Goal: Transaction & Acquisition: Purchase product/service

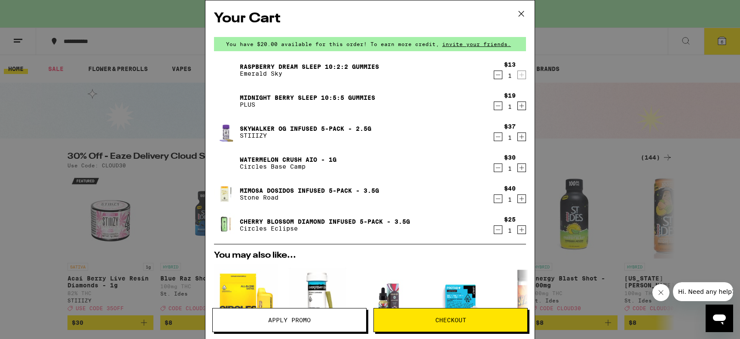
click at [494, 231] on icon "Decrement" at bounding box center [498, 229] width 8 height 10
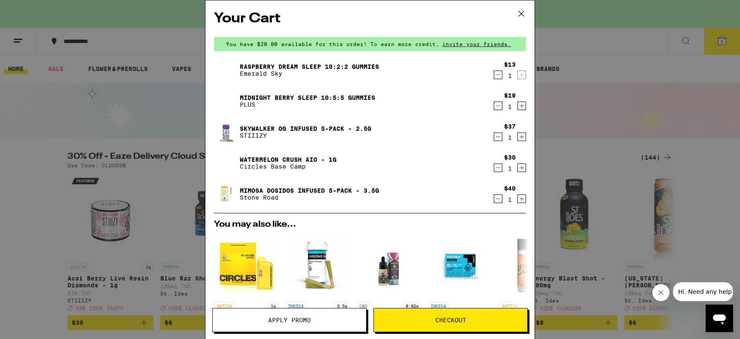
click at [494, 201] on icon "Decrement" at bounding box center [498, 198] width 8 height 10
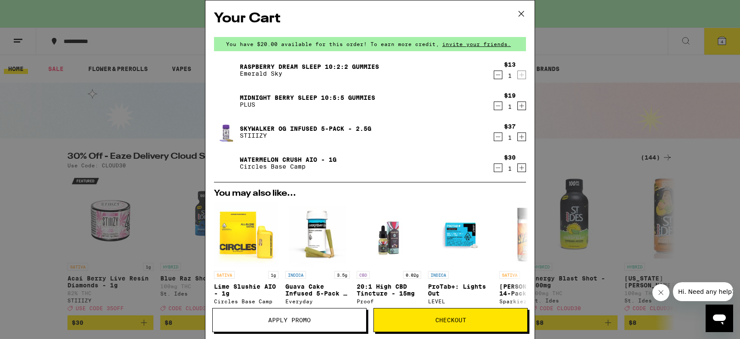
click at [487, 174] on div "Watermelon Crush AIO - 1g Circles Base Camp $30 1" at bounding box center [370, 163] width 312 height 24
click at [494, 171] on icon "Decrement" at bounding box center [498, 167] width 8 height 10
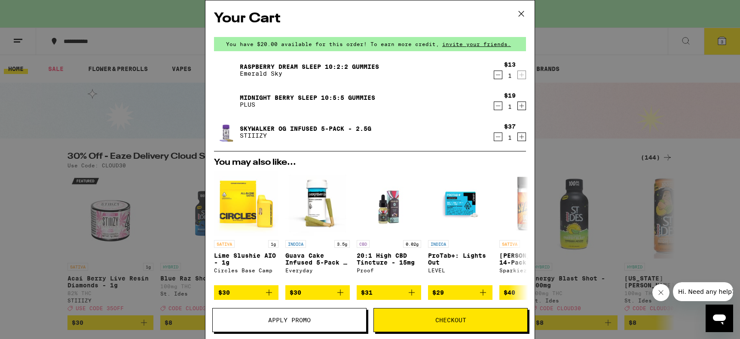
click at [494, 141] on icon "Decrement" at bounding box center [498, 136] width 8 height 10
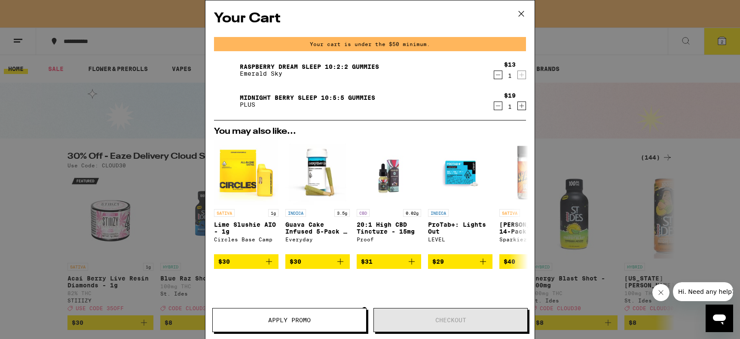
click at [494, 109] on icon "Decrement" at bounding box center [498, 106] width 8 height 10
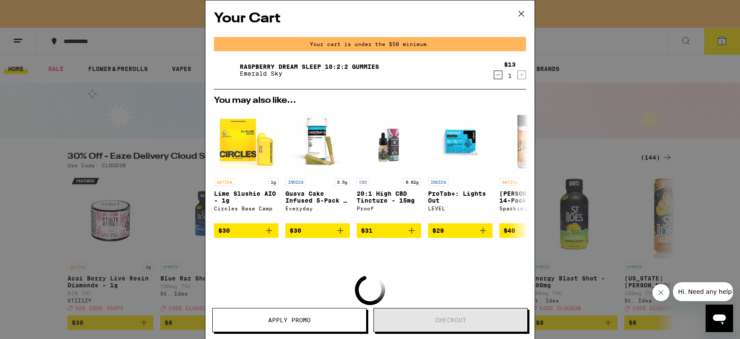
click at [494, 76] on icon "Decrement" at bounding box center [498, 75] width 8 height 10
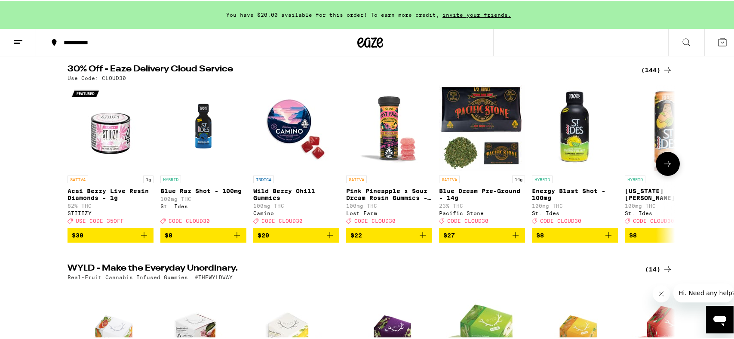
scroll to position [57, 0]
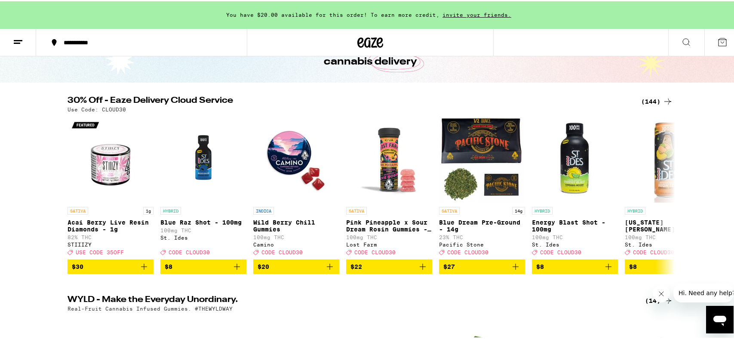
click at [655, 101] on div "(144)" at bounding box center [657, 100] width 32 height 10
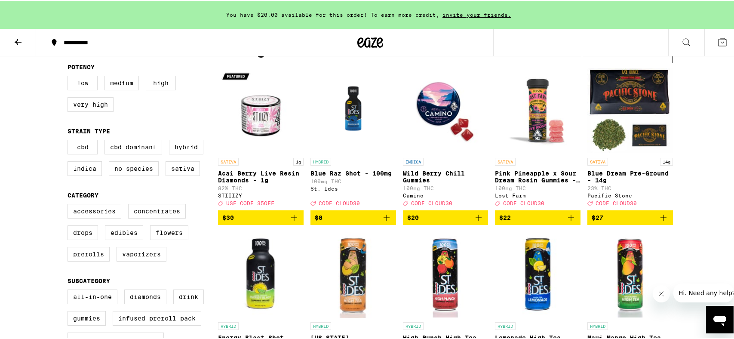
scroll to position [115, 0]
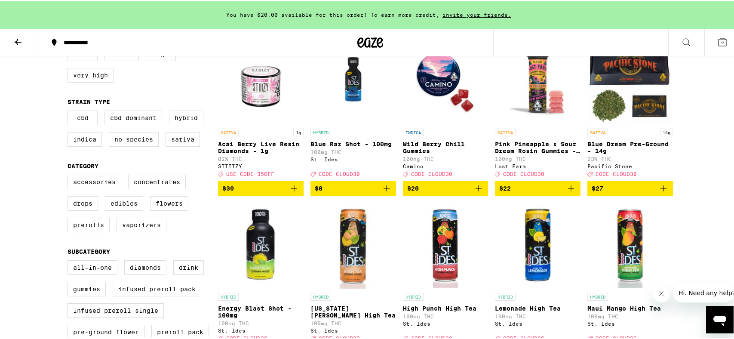
click at [385, 192] on icon "Add to bag" at bounding box center [386, 187] width 10 height 10
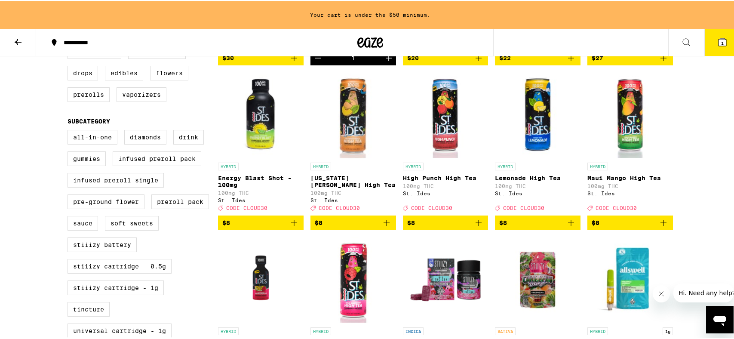
scroll to position [229, 0]
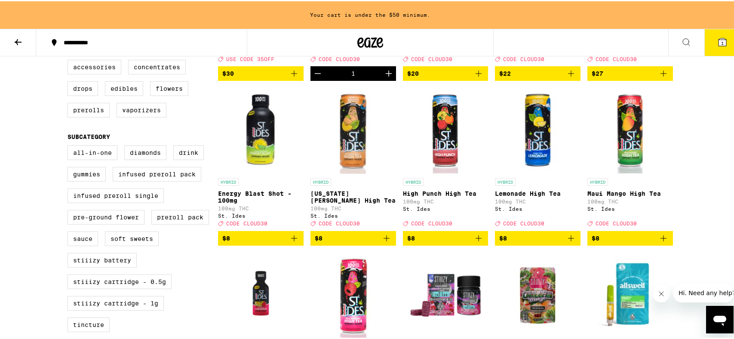
click at [571, 242] on icon "Add to bag" at bounding box center [570, 237] width 10 height 10
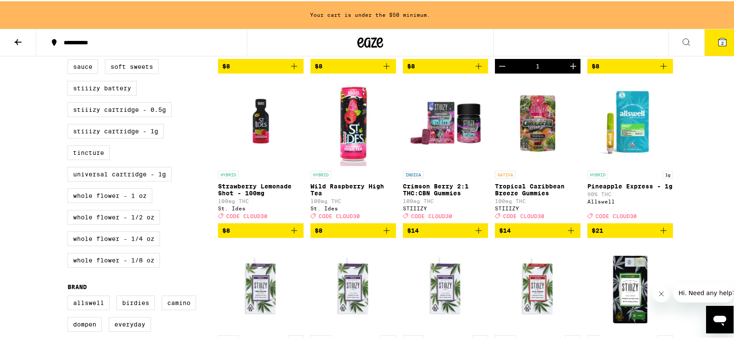
click at [383, 232] on icon "Add to bag" at bounding box center [386, 229] width 6 height 6
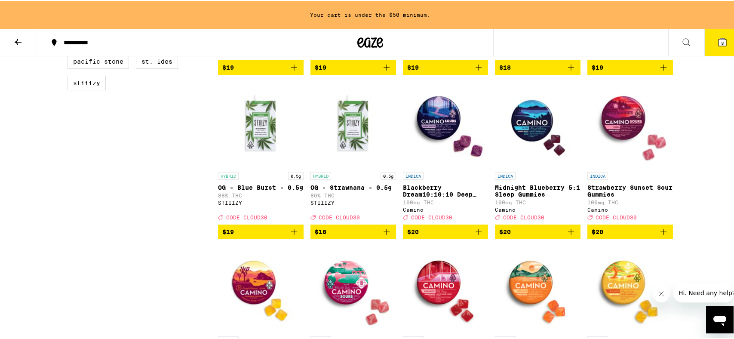
scroll to position [745, 0]
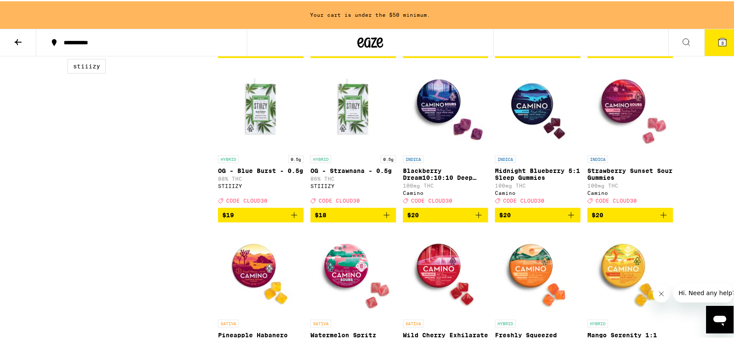
click at [477, 219] on icon "Add to bag" at bounding box center [478, 213] width 10 height 10
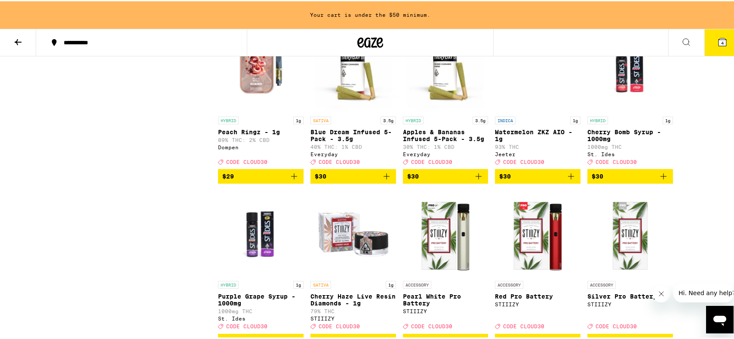
scroll to position [2636, 0]
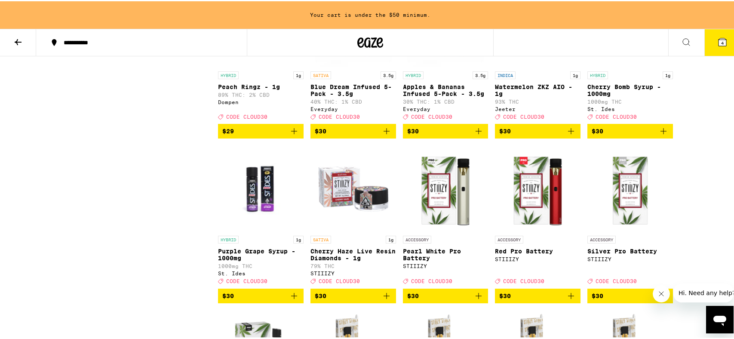
click at [385, 135] on icon "Add to bag" at bounding box center [386, 130] width 10 height 10
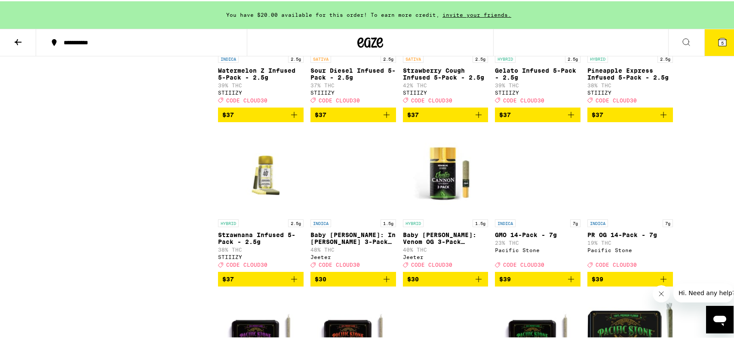
scroll to position [3638, 0]
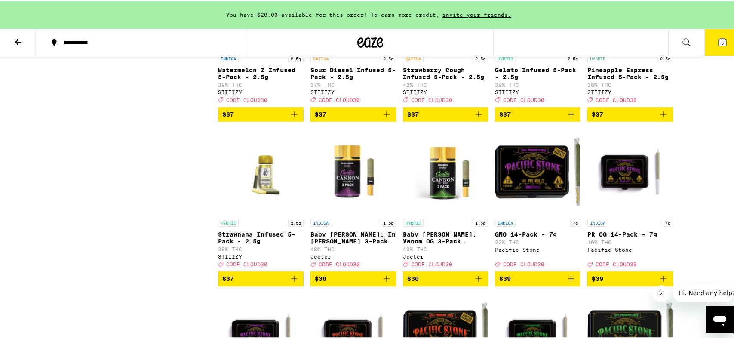
click at [658, 118] on icon "Add to bag" at bounding box center [663, 113] width 10 height 10
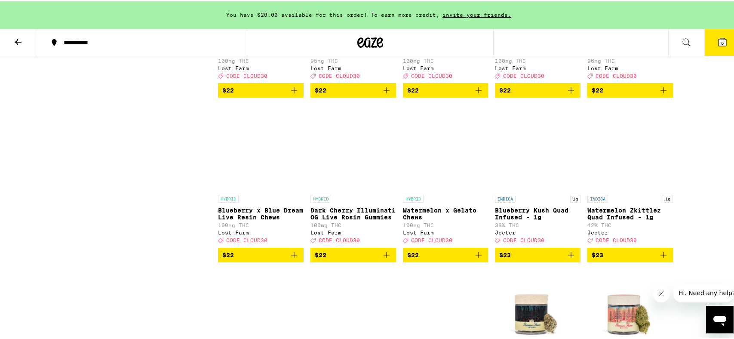
scroll to position [1519, 0]
